Goal: Information Seeking & Learning: Compare options

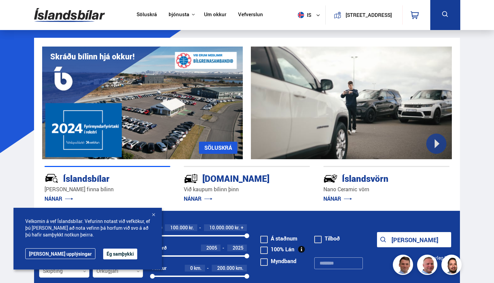
click at [107, 254] on button "Ég samþykki" at bounding box center [120, 254] width 34 height 11
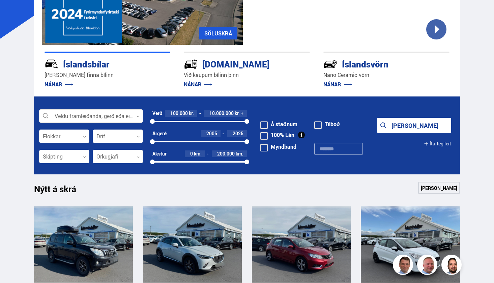
scroll to position [125, 0]
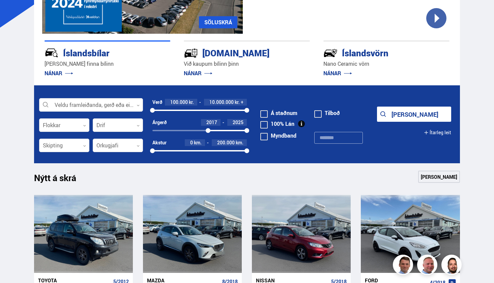
drag, startPoint x: 150, startPoint y: 131, endPoint x: 208, endPoint y: 129, distance: 57.4
click at [208, 129] on div at bounding box center [208, 130] width 5 height 5
drag, startPoint x: 247, startPoint y: 150, endPoint x: 182, endPoint y: 153, distance: 64.8
click at [182, 153] on div at bounding box center [181, 150] width 5 height 5
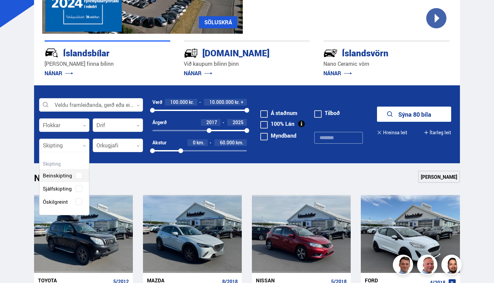
click at [78, 145] on div at bounding box center [64, 145] width 50 height 13
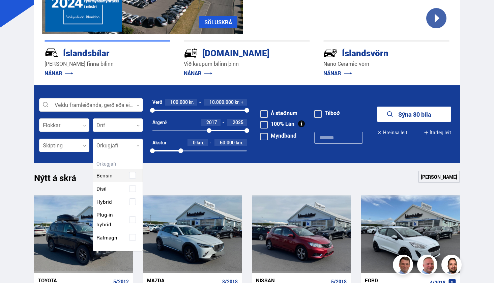
click at [131, 151] on div at bounding box center [118, 145] width 50 height 13
click at [134, 236] on div "Bensín Dísil Hybrid Plug-in hybrid Rafmagn" at bounding box center [118, 201] width 50 height 85
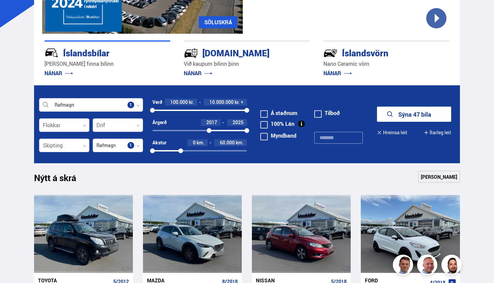
click at [398, 113] on button "Sýna 47 bíla" at bounding box center [414, 114] width 74 height 15
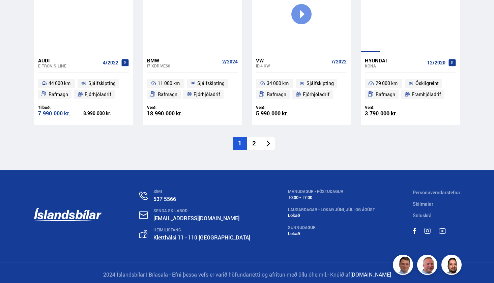
scroll to position [984, 0]
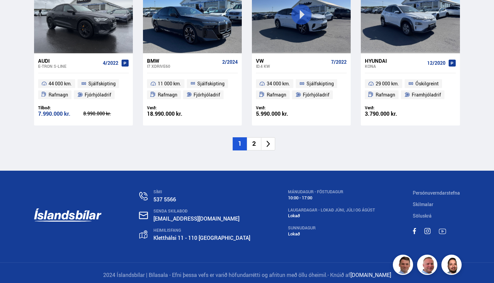
click at [255, 140] on li "2" at bounding box center [254, 143] width 14 height 13
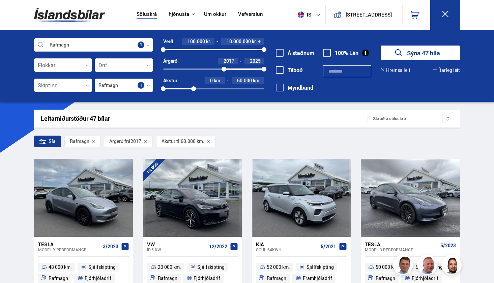
scroll to position [0, 0]
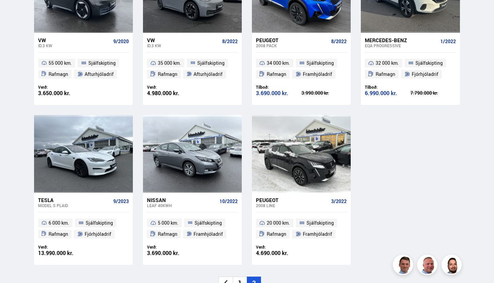
scroll to position [846, 0]
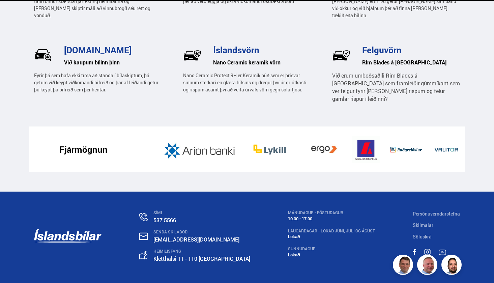
scroll to position [125, 0]
